Goal: Check status: Check status

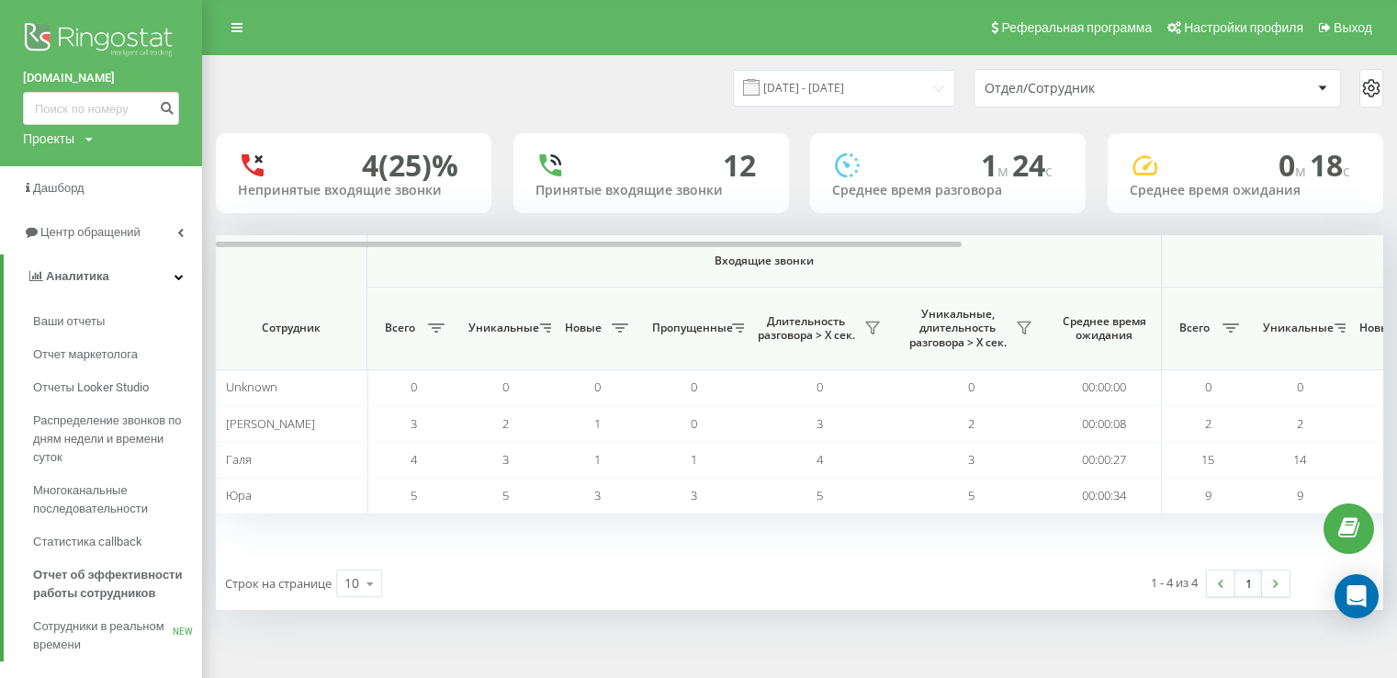
click at [88, 233] on span "Центр обращений" at bounding box center [90, 232] width 100 height 14
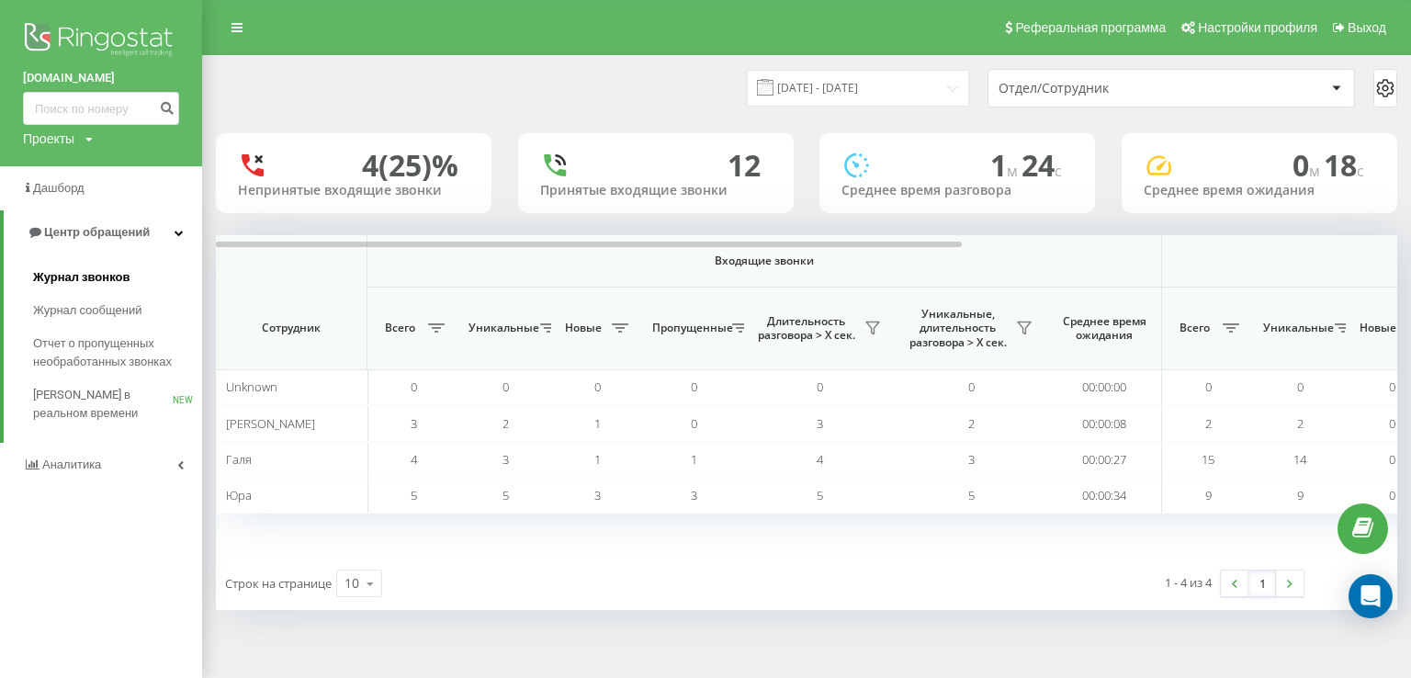
click at [84, 275] on span "Журнал звонков" at bounding box center [81, 277] width 96 height 18
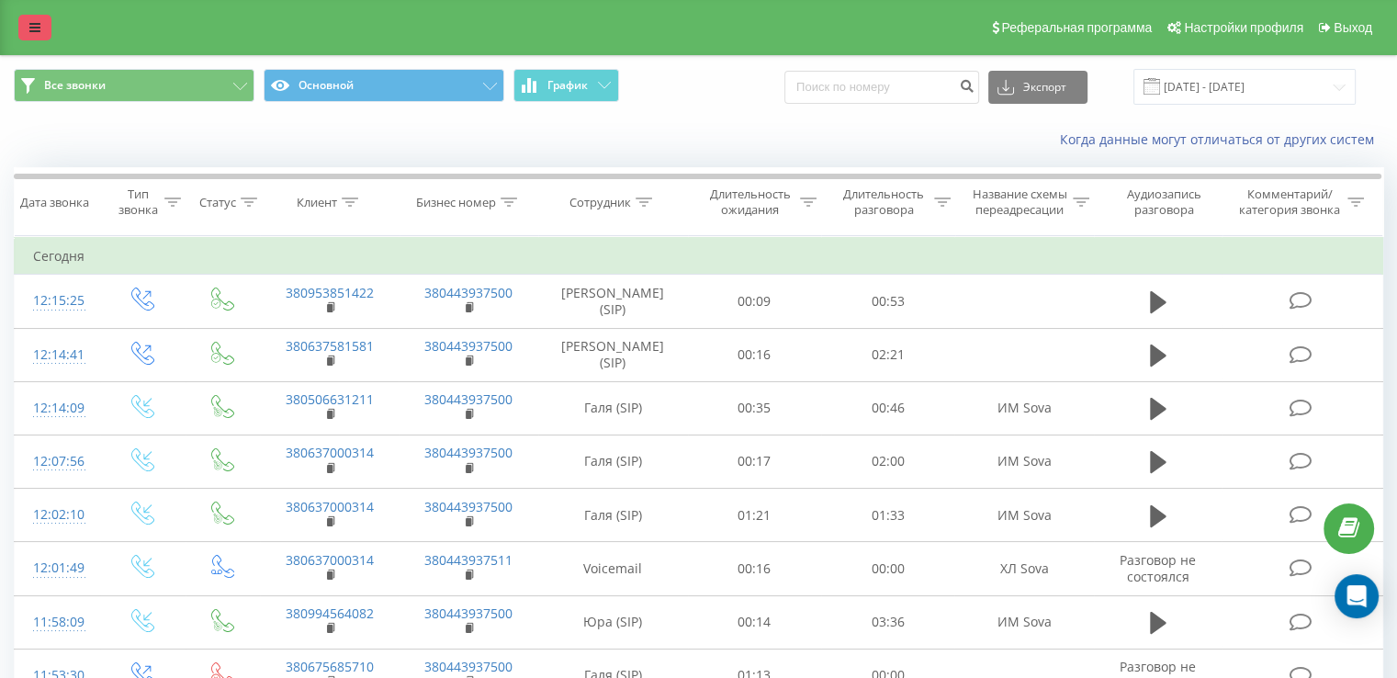
click at [40, 30] on link at bounding box center [34, 28] width 33 height 26
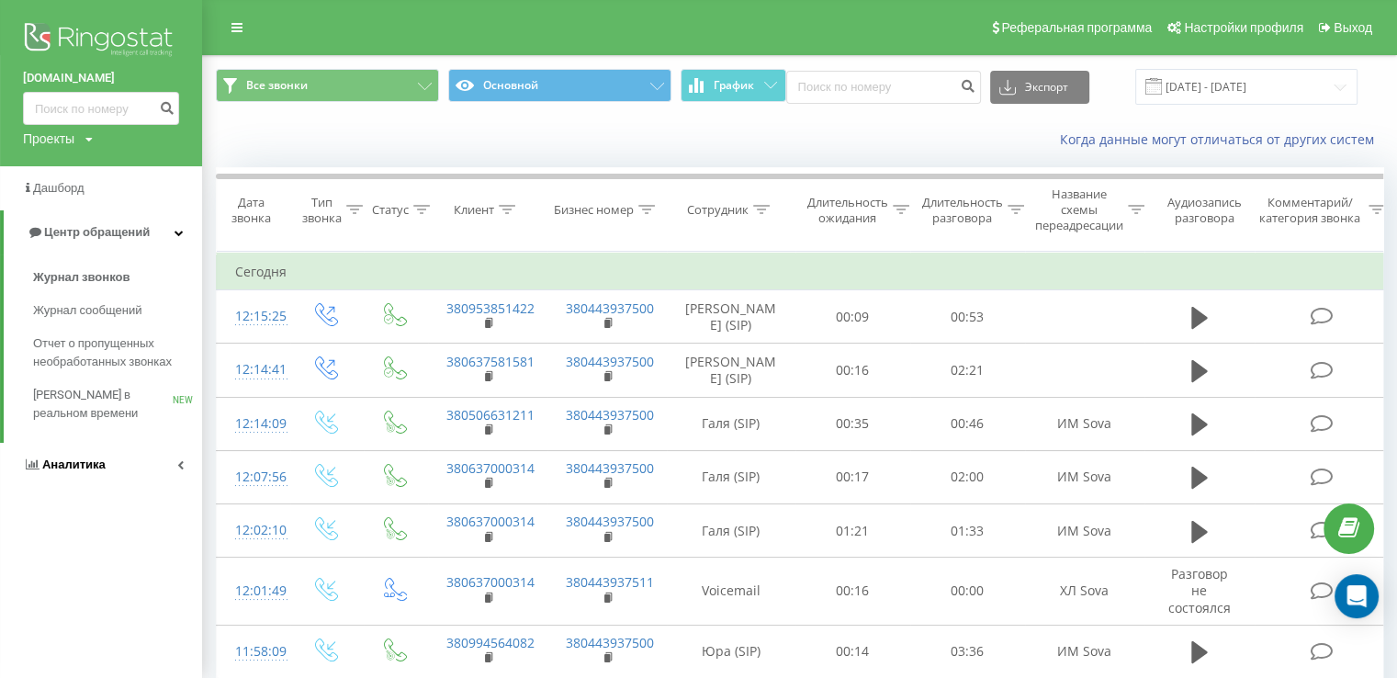
click at [84, 455] on span "Аналитика" at bounding box center [64, 464] width 83 height 18
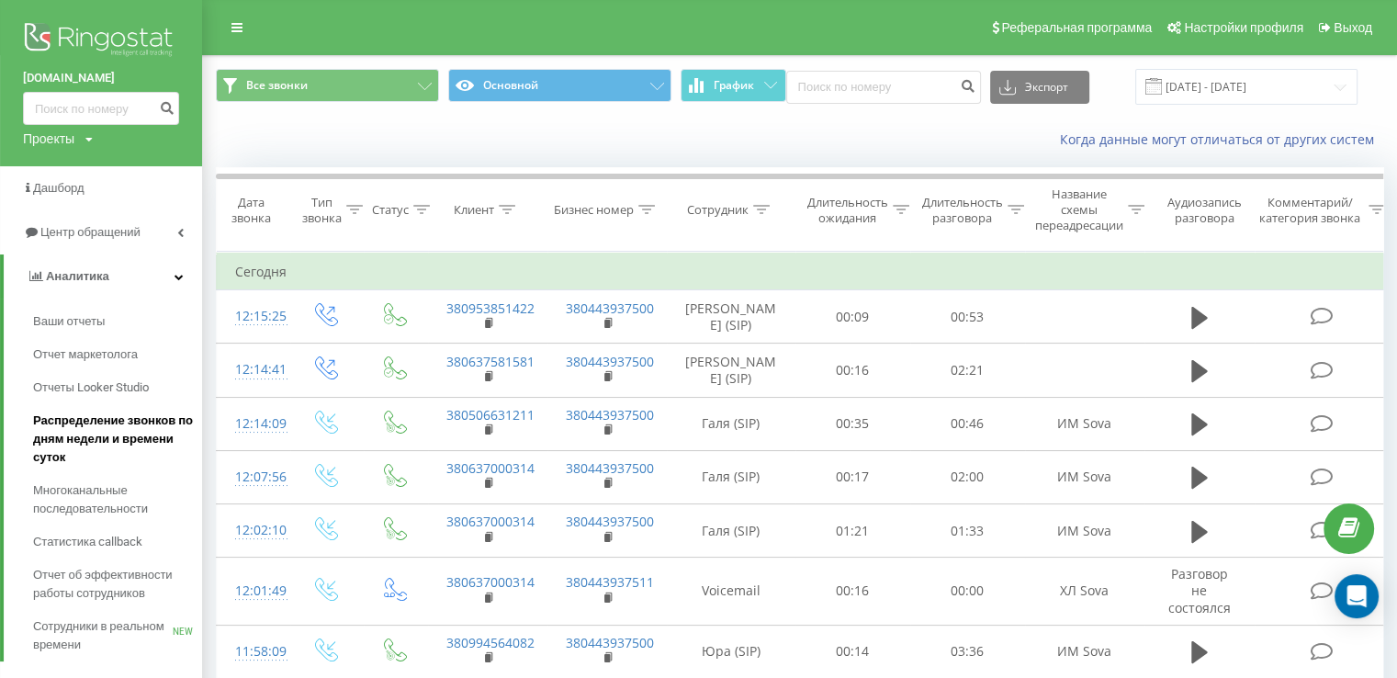
scroll to position [184, 0]
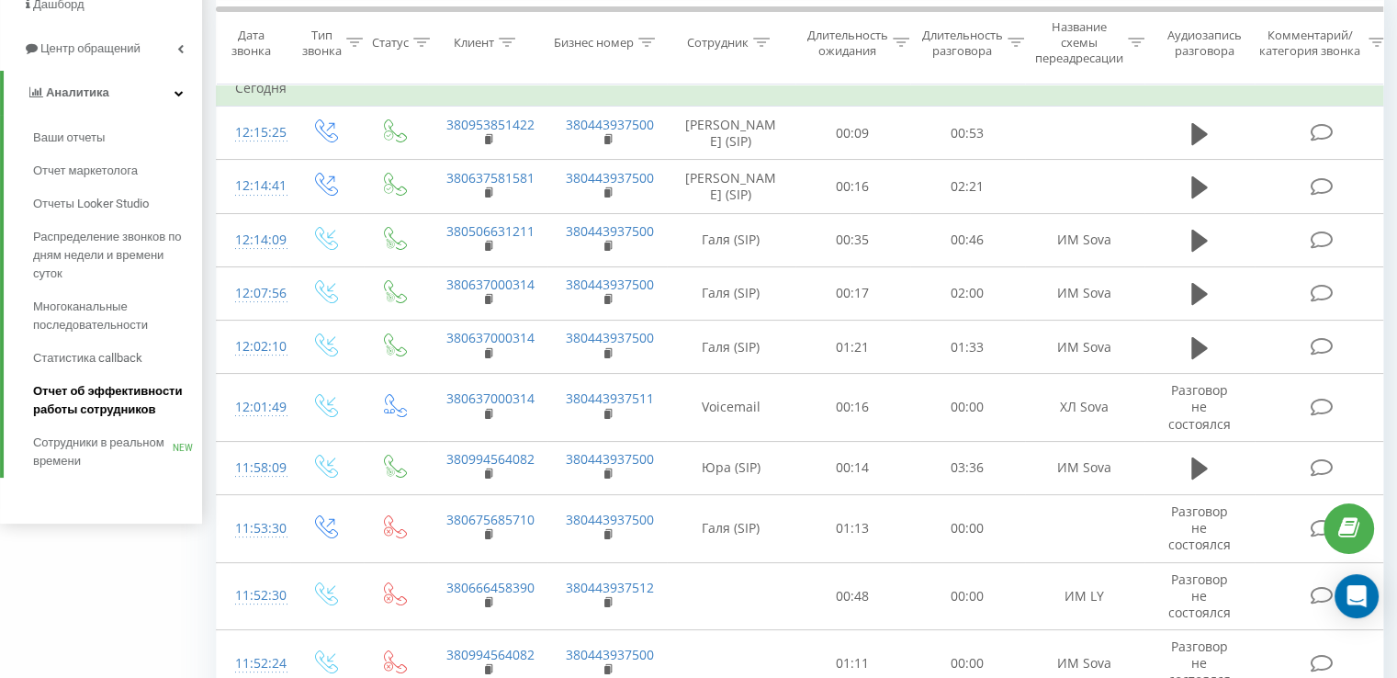
click at [115, 400] on span "Отчет об эффективности работы сотрудников" at bounding box center [113, 400] width 160 height 37
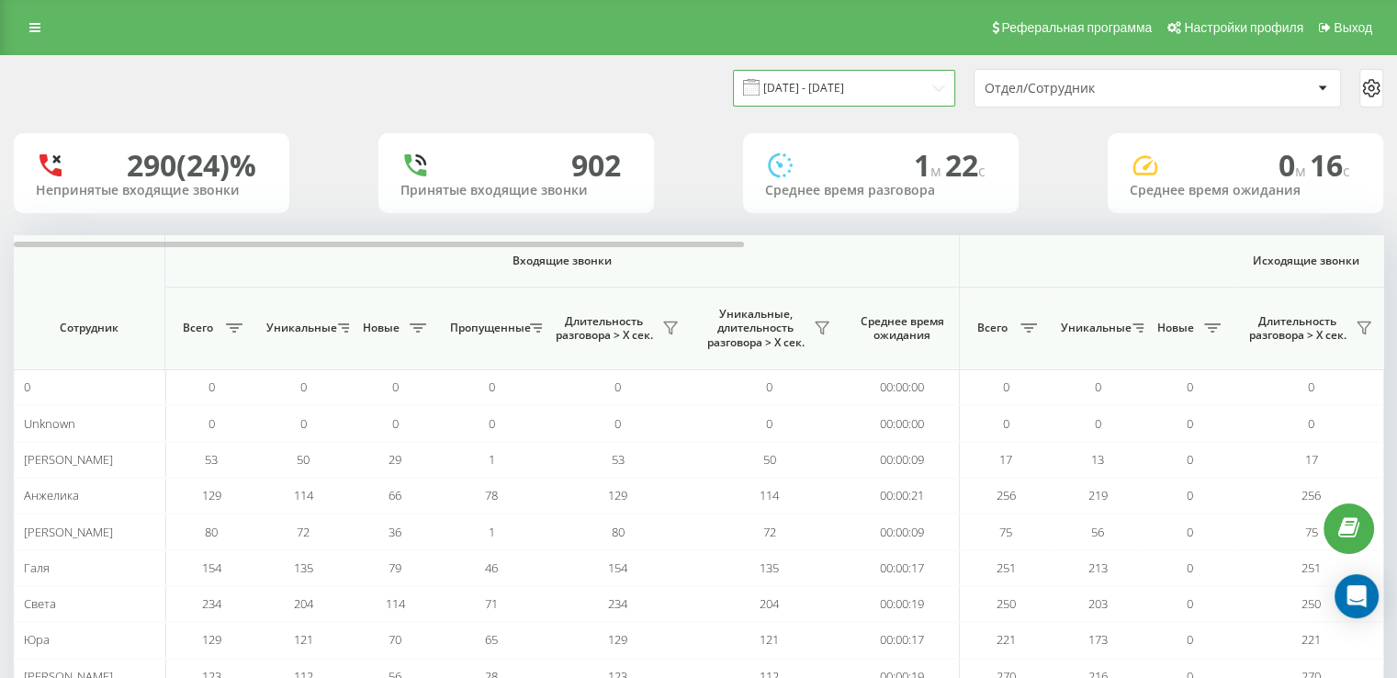
click at [830, 96] on input "[DATE] - [DATE]" at bounding box center [844, 88] width 222 height 36
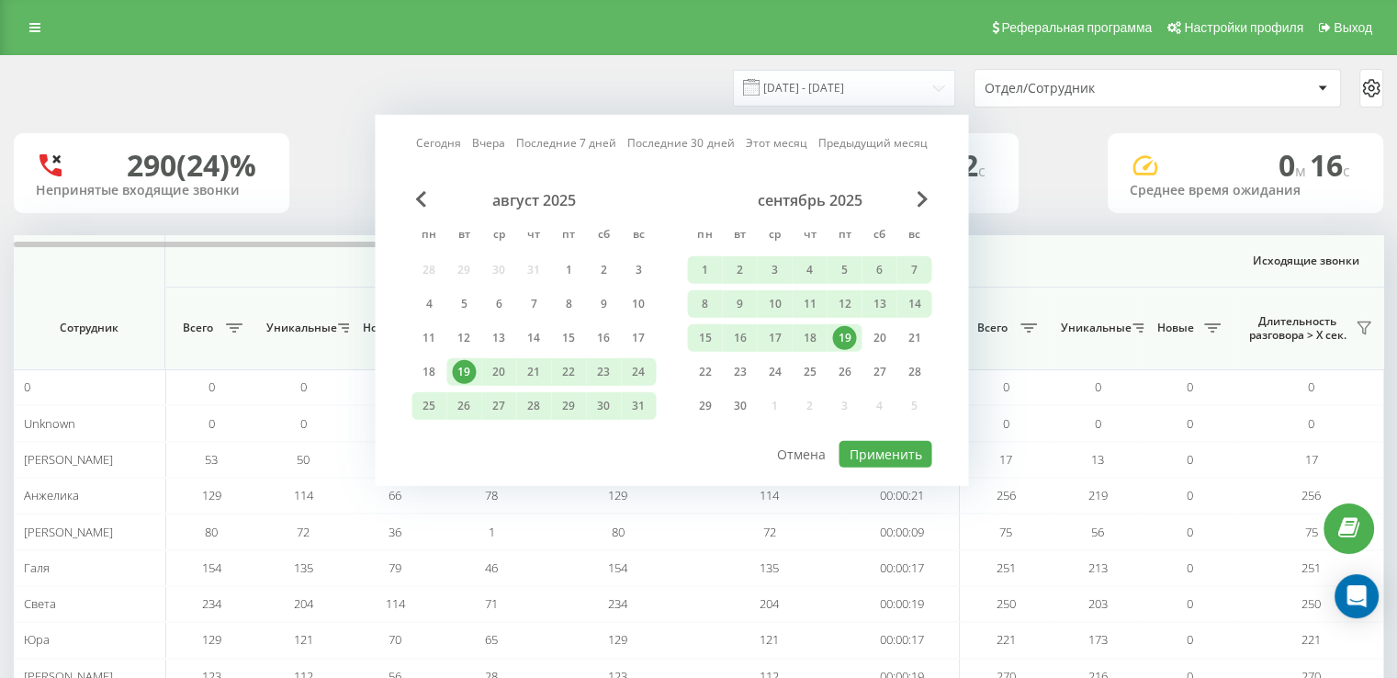
click at [844, 335] on div "19" at bounding box center [844, 338] width 24 height 24
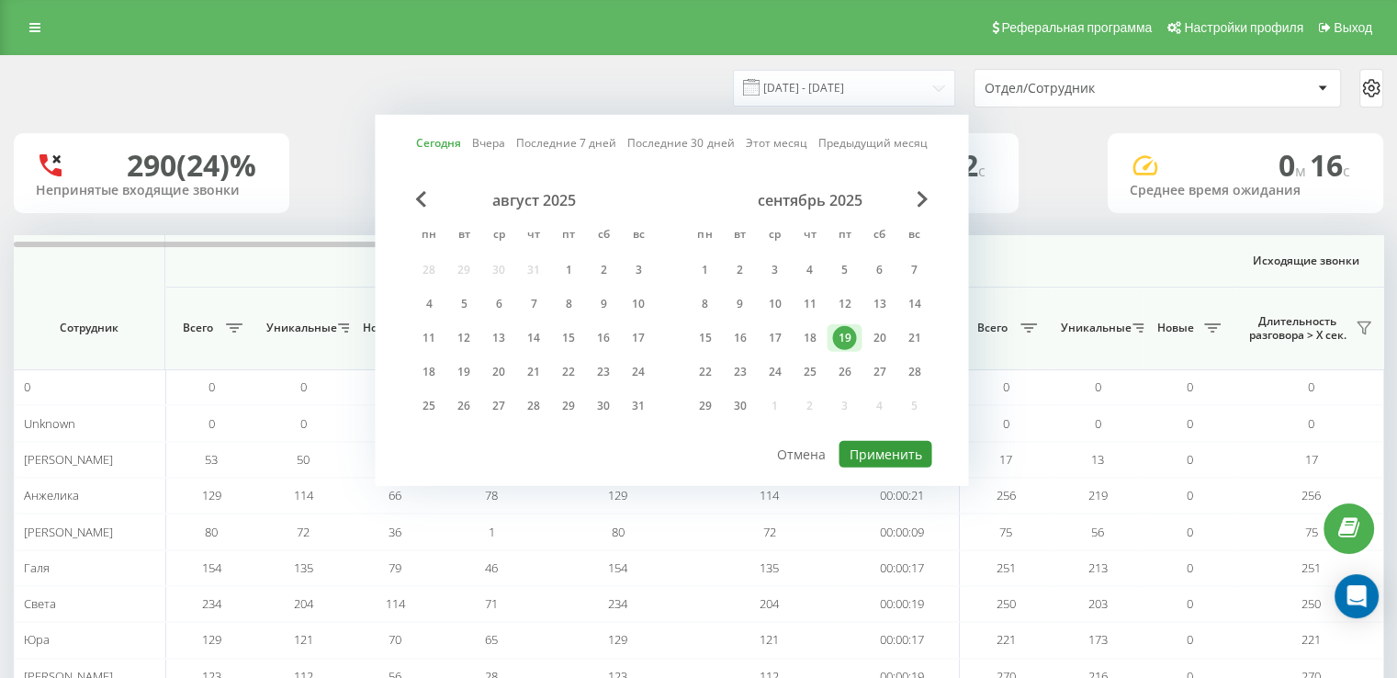
click at [909, 449] on button "Применить" at bounding box center [884, 454] width 93 height 27
type input "[DATE] - [DATE]"
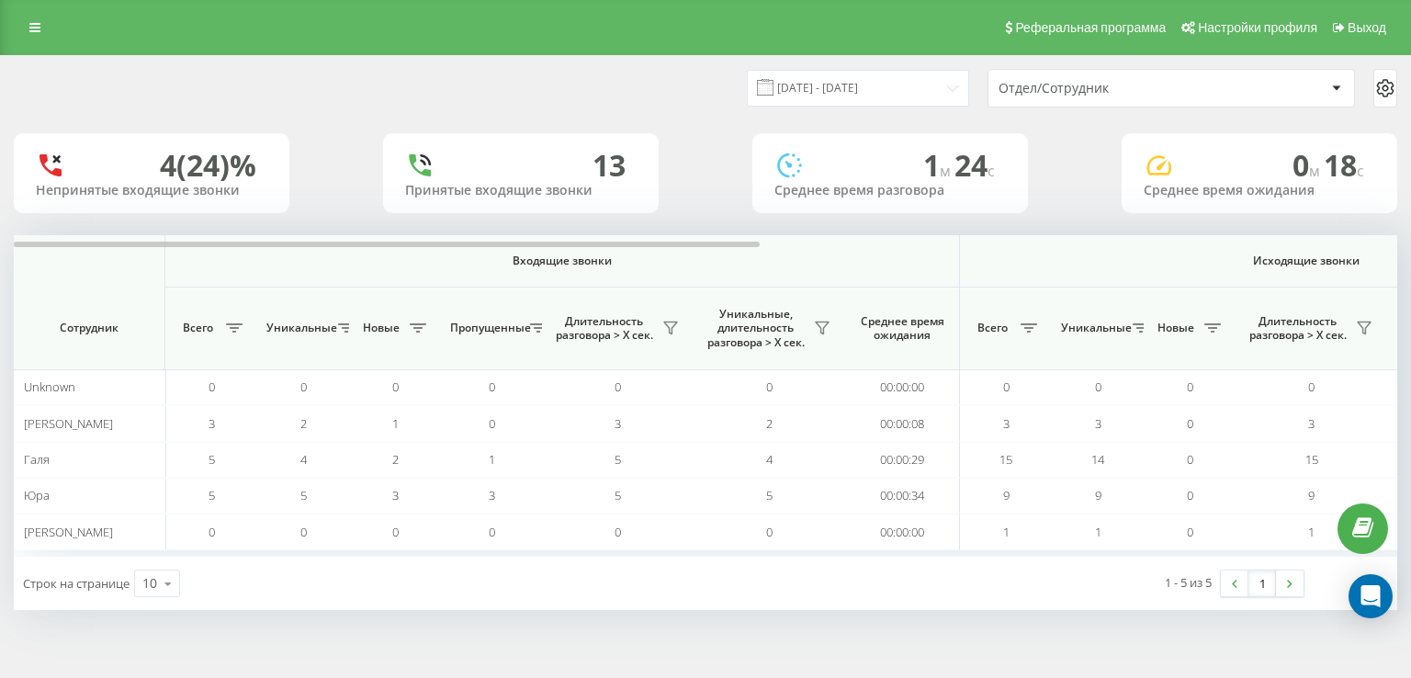
click at [540, 104] on div "19.09.2025 - 19.09.2025 Отдел/Сотрудник" at bounding box center [705, 88] width 1383 height 39
